Goal: Information Seeking & Learning: Learn about a topic

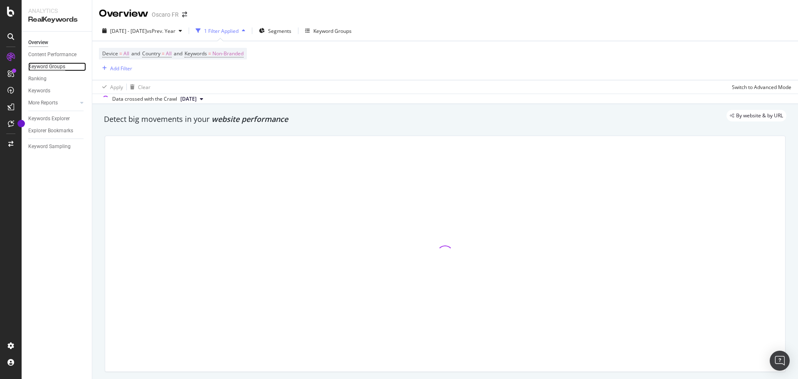
click at [54, 67] on div "Keyword Groups" at bounding box center [46, 66] width 37 height 9
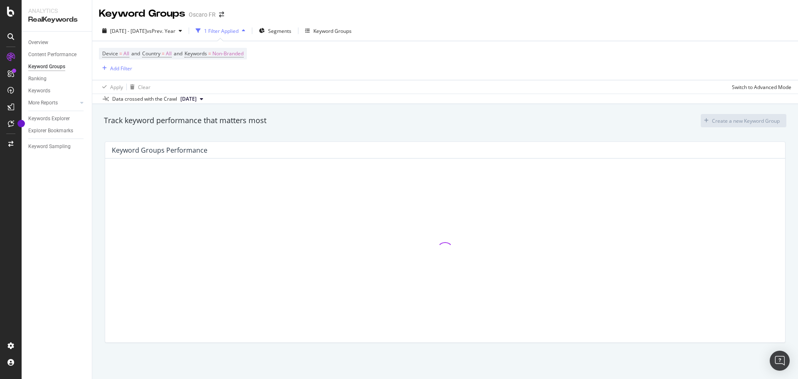
click at [405, 126] on div "Track keyword performance that matters most Create a new Keyword Group" at bounding box center [445, 120] width 683 height 13
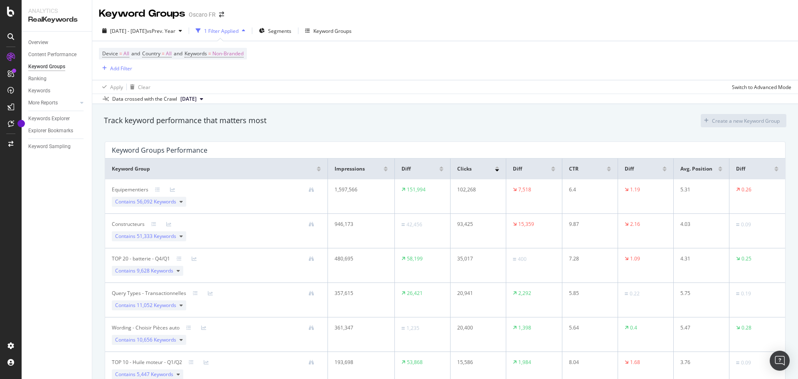
click at [50, 59] on div "Content Performance" at bounding box center [60, 55] width 64 height 12
click at [50, 56] on div "Content Performance" at bounding box center [52, 54] width 48 height 9
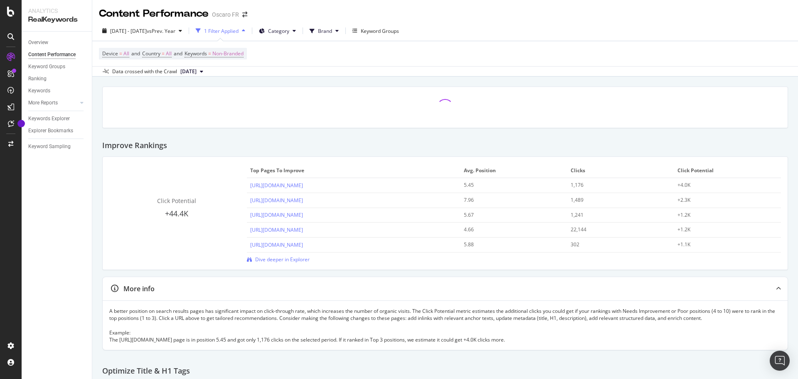
click at [67, 48] on div "Overview" at bounding box center [60, 43] width 64 height 12
click at [60, 44] on link "Overview" at bounding box center [57, 42] width 58 height 9
click at [52, 43] on link "Overview" at bounding box center [57, 42] width 58 height 9
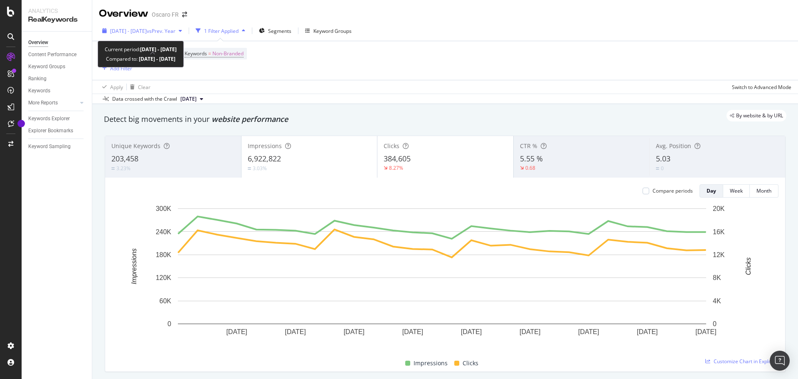
click at [185, 37] on div "[DATE] - [DATE] vs Prev. Year" at bounding box center [142, 31] width 86 height 12
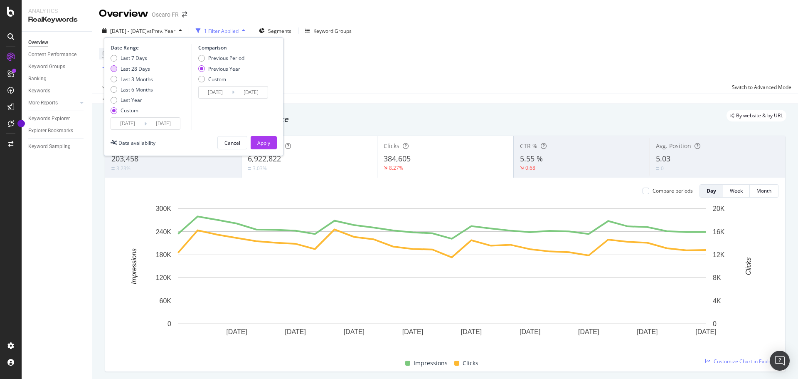
click at [144, 71] on div "Last 28 Days" at bounding box center [136, 68] width 30 height 7
type input "[DATE]"
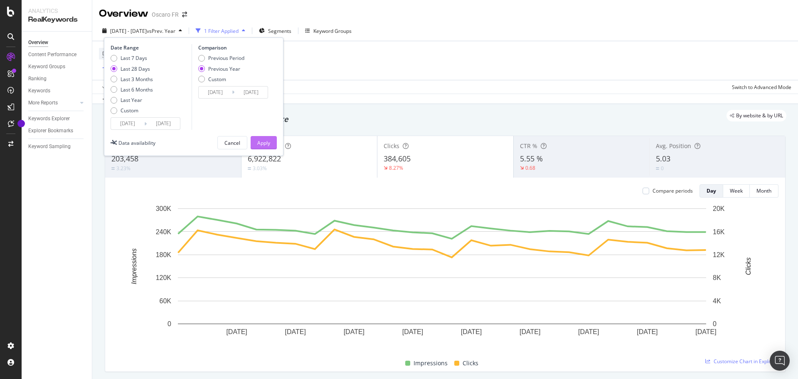
click at [262, 142] on div "Apply" at bounding box center [263, 142] width 13 height 7
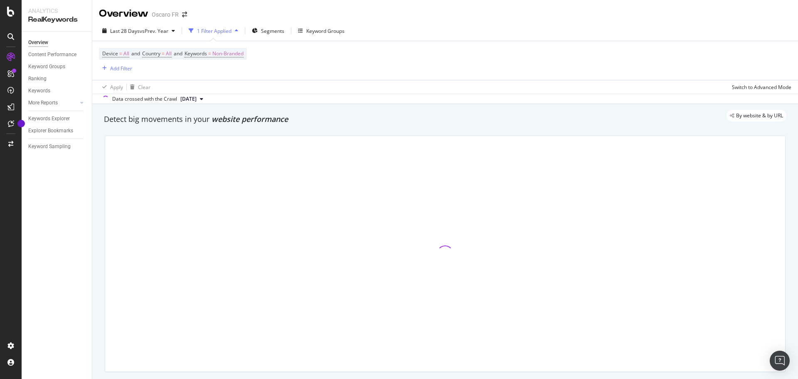
click at [515, 133] on div at bounding box center [445, 253] width 691 height 249
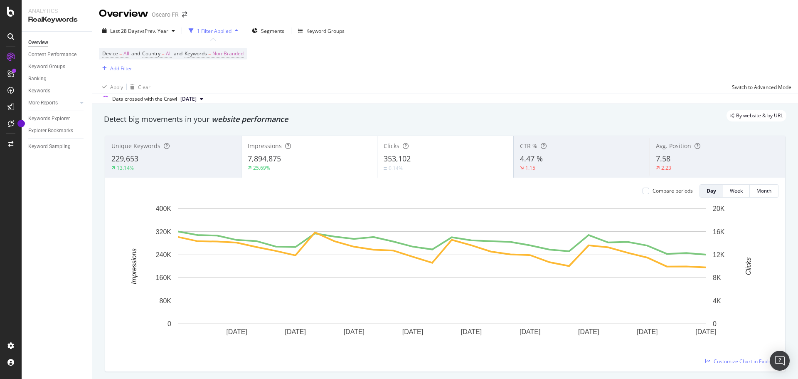
click at [485, 90] on div "Apply Clear Switch to Advanced Mode" at bounding box center [445, 87] width 706 height 14
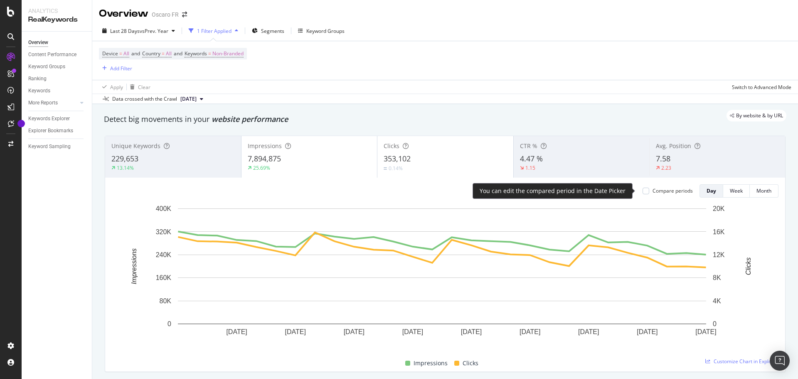
click at [657, 193] on div "Compare periods" at bounding box center [673, 190] width 40 height 7
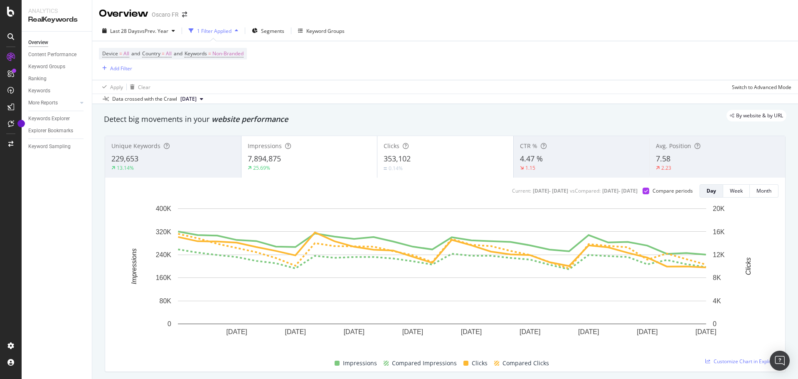
click at [459, 153] on div "353,102" at bounding box center [445, 158] width 123 height 11
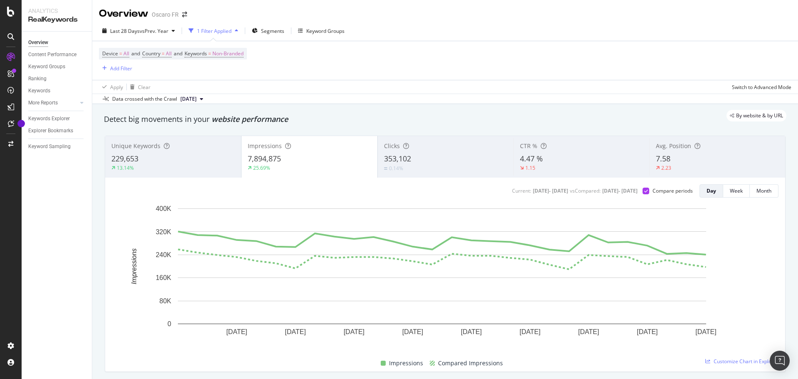
click at [258, 148] on span "Impressions" at bounding box center [265, 146] width 34 height 8
click at [412, 166] on div "0.14%" at bounding box center [445, 168] width 123 height 8
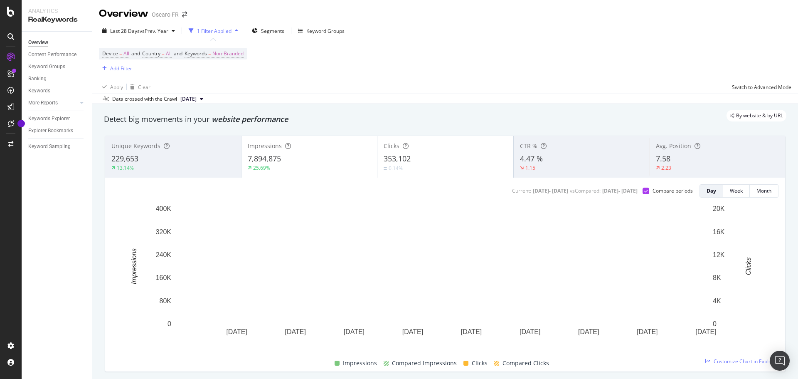
click at [338, 158] on div "7,894,875" at bounding box center [309, 158] width 123 height 11
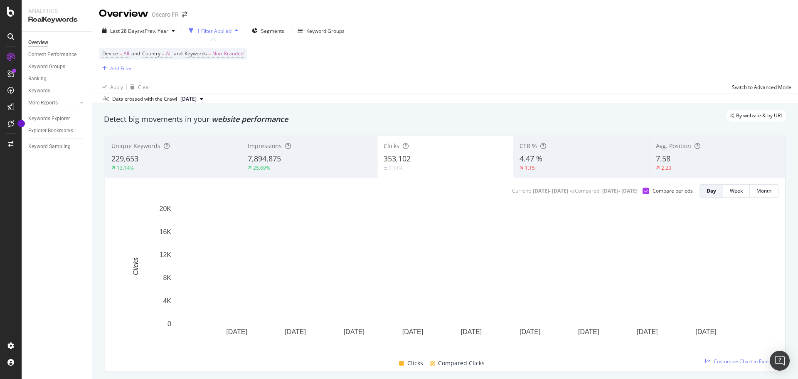
click at [438, 148] on div "Clicks" at bounding box center [445, 146] width 123 height 8
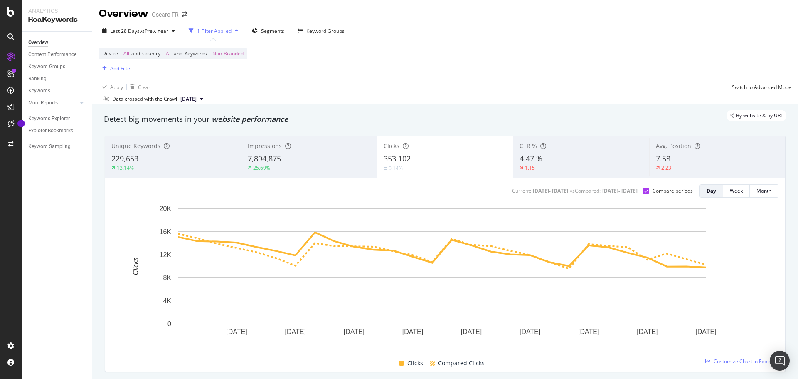
click at [278, 145] on span "Impressions" at bounding box center [265, 146] width 34 height 8
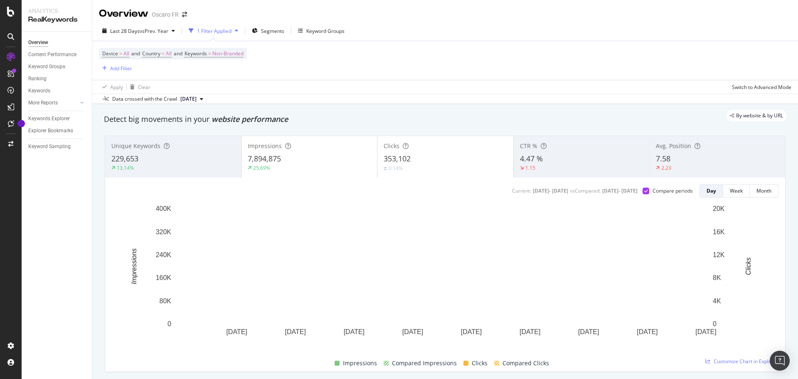
click at [440, 51] on div "Device = All and Country = All and Keywords = Non-Branded Add Filter" at bounding box center [445, 60] width 693 height 39
